Goal: Participate in discussion

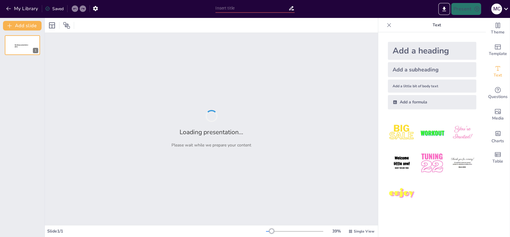
type input "De Oprichting en Structuur van de VOC: Een Historisch Overzicht"
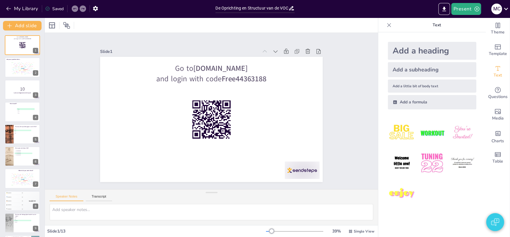
click at [387, 25] on icon at bounding box center [389, 25] width 4 height 4
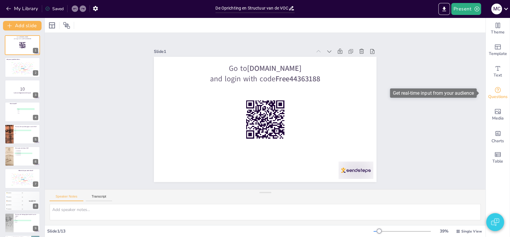
click at [496, 93] on icon "Get real-time input from your audience" at bounding box center [497, 89] width 7 height 7
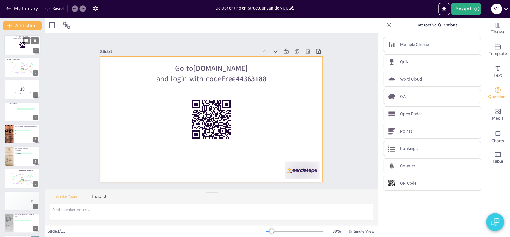
click at [14, 46] on div at bounding box center [22, 45] width 36 height 20
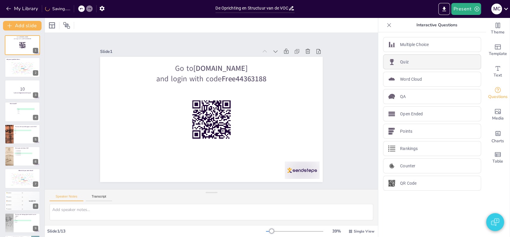
click at [413, 66] on div "Quiz" at bounding box center [432, 61] width 98 height 15
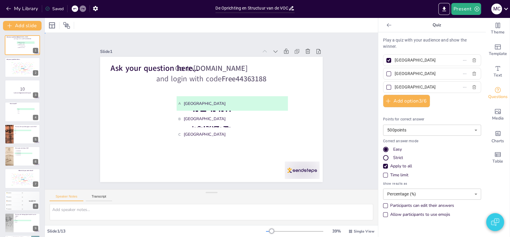
click at [335, 102] on div "Slide 1 Go to [DOMAIN_NAME] and login with code Free44363188 Ask your question …" at bounding box center [211, 111] width 365 height 252
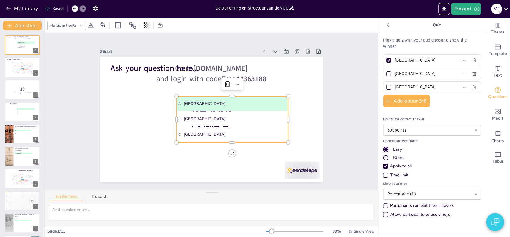
click at [213, 117] on span "B [GEOGRAPHIC_DATA]" at bounding box center [233, 115] width 106 height 28
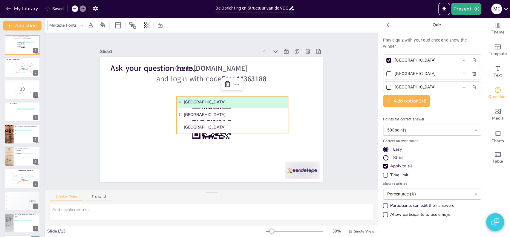
click at [71, 112] on div "Slide 1 Go to [DOMAIN_NAME] and login with code Free44363188 Ask your question …" at bounding box center [211, 110] width 352 height 339
click at [212, 109] on span "B [GEOGRAPHIC_DATA]" at bounding box center [214, 90] width 5 height 108
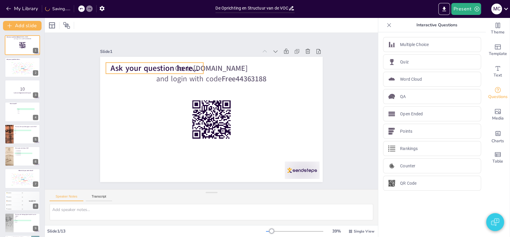
click at [172, 66] on span "Ask your question here..." at bounding box center [205, 40] width 67 height 73
